Goal: Task Accomplishment & Management: Manage account settings

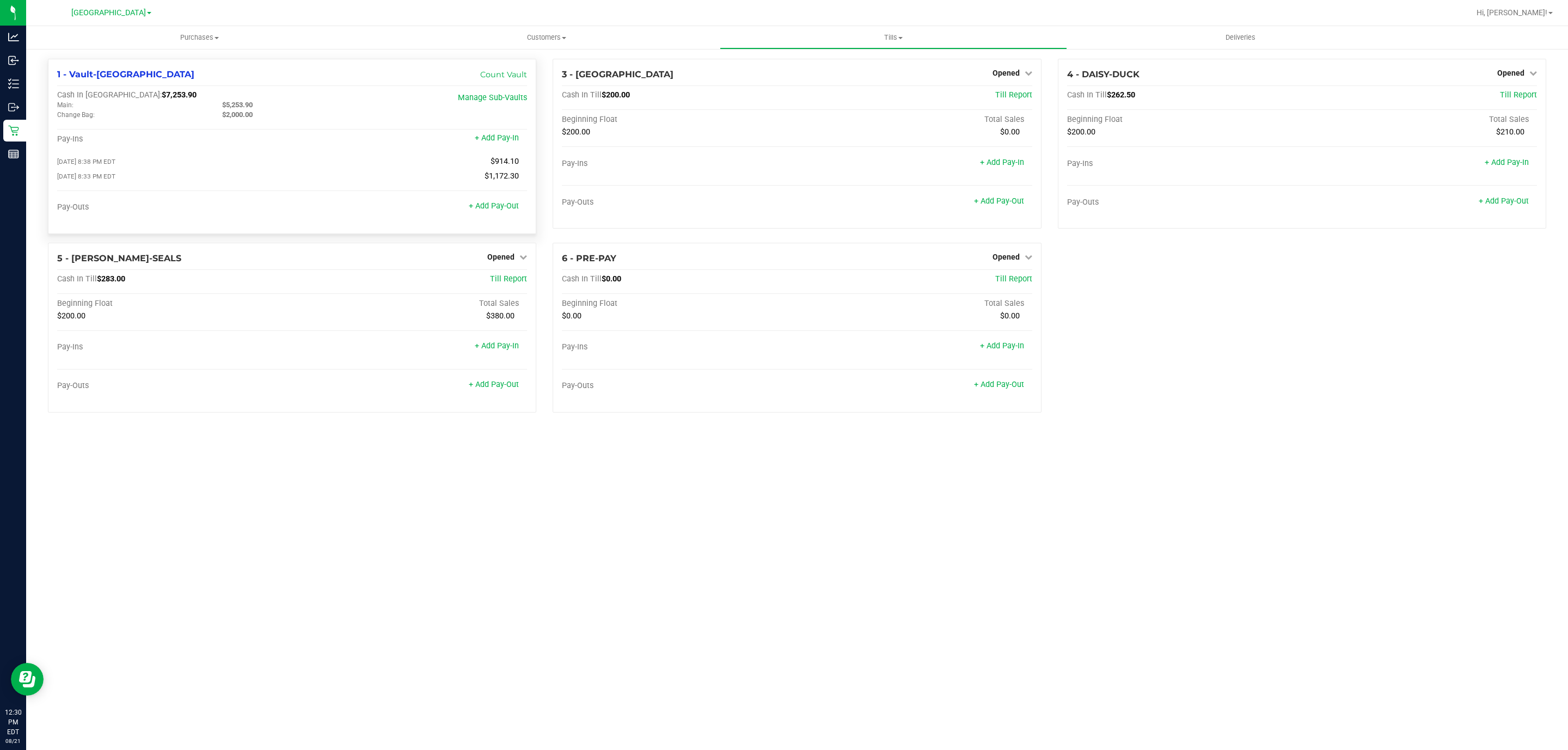
click at [382, 173] on div "[DATE] 8:33 PM EDT $1,172.30" at bounding box center [292, 176] width 470 height 10
click at [1542, 14] on span "Hi, [PERSON_NAME]!" at bounding box center [1511, 12] width 71 height 8
click at [1520, 93] on span "Sign Out" at bounding box center [1510, 96] width 31 height 11
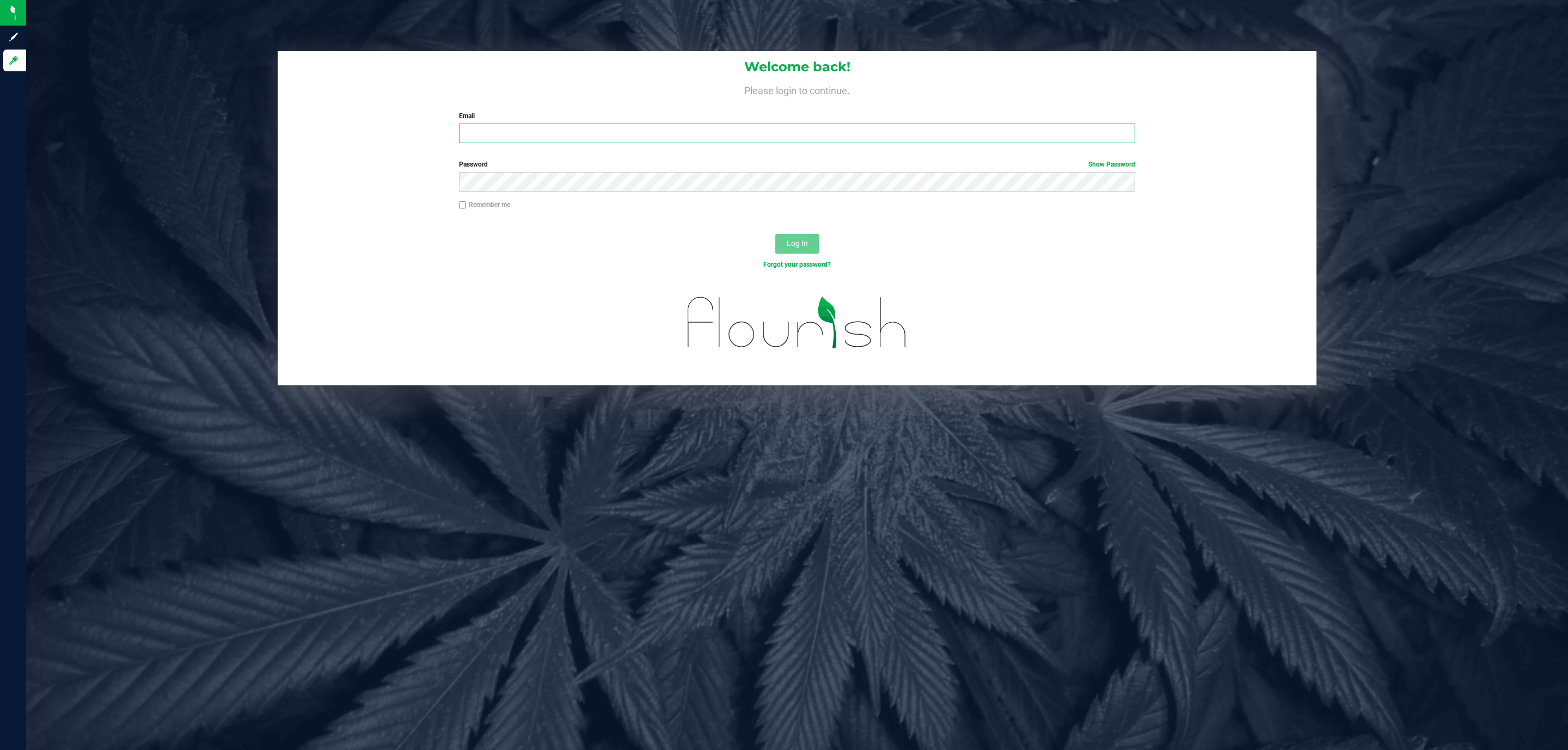
click at [695, 134] on input "Email" at bounding box center [797, 134] width 676 height 20
type input "mdaugherty@liveparallel.com"
click at [775, 234] on button "Log In" at bounding box center [797, 244] width 44 height 20
